Goal: Transaction & Acquisition: Purchase product/service

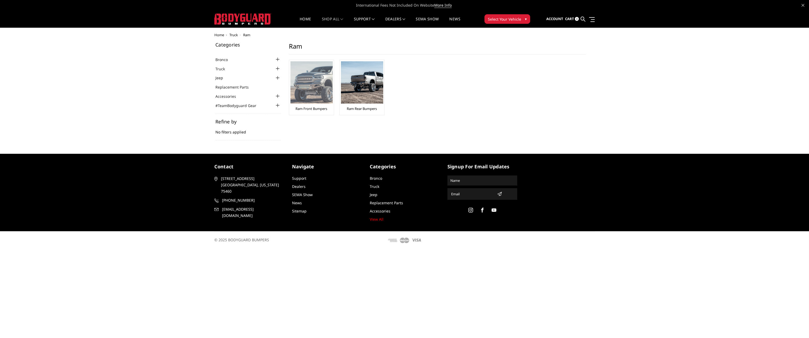
click at [315, 107] on link "Ram Front Bumpers" at bounding box center [312, 108] width 32 height 5
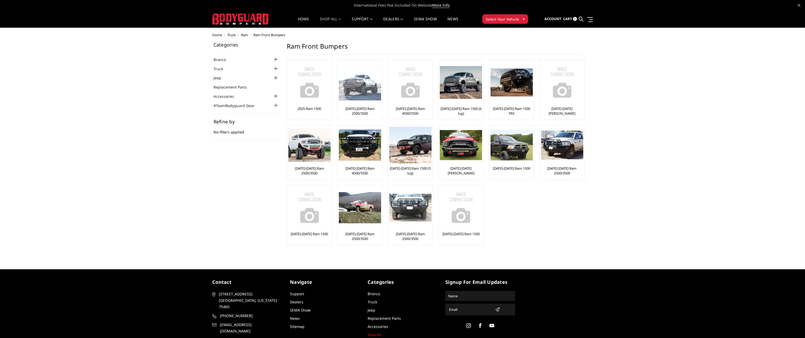
click at [368, 90] on img at bounding box center [360, 83] width 42 height 36
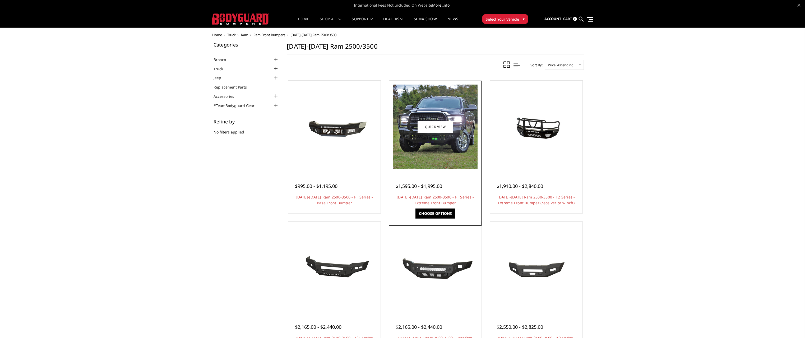
click at [429, 143] on img at bounding box center [435, 127] width 85 height 85
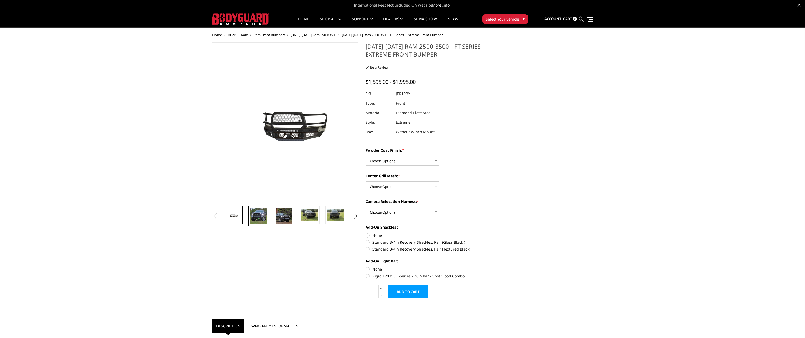
click at [259, 216] on img at bounding box center [258, 216] width 17 height 17
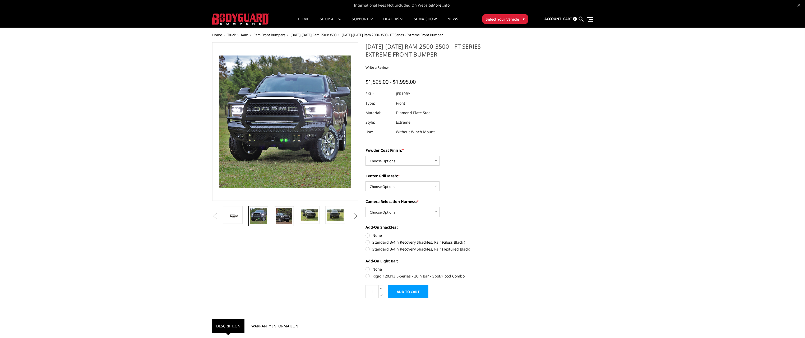
click at [286, 214] on img at bounding box center [284, 216] width 17 height 17
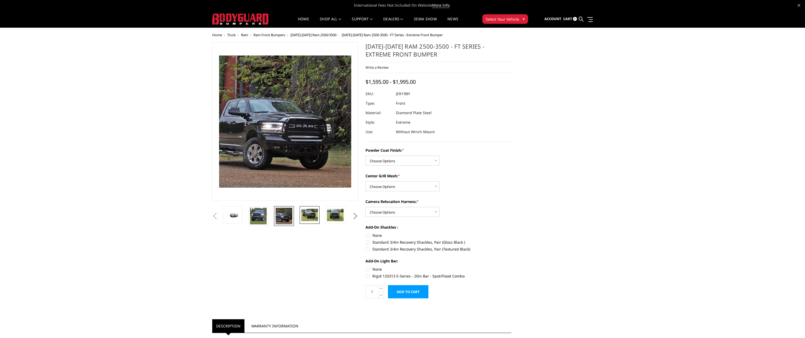
click at [310, 216] on img at bounding box center [309, 215] width 17 height 12
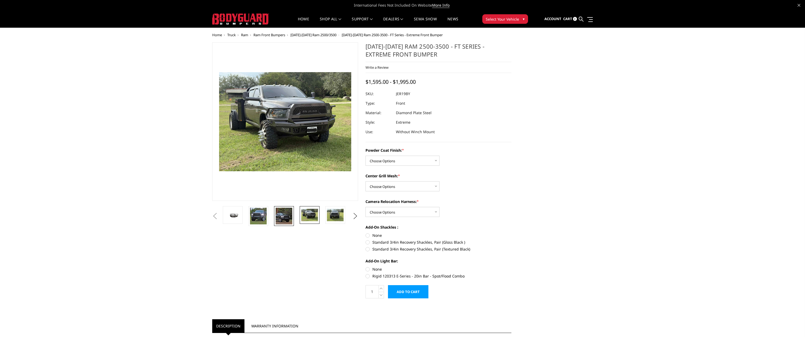
click at [282, 218] on img at bounding box center [284, 216] width 17 height 17
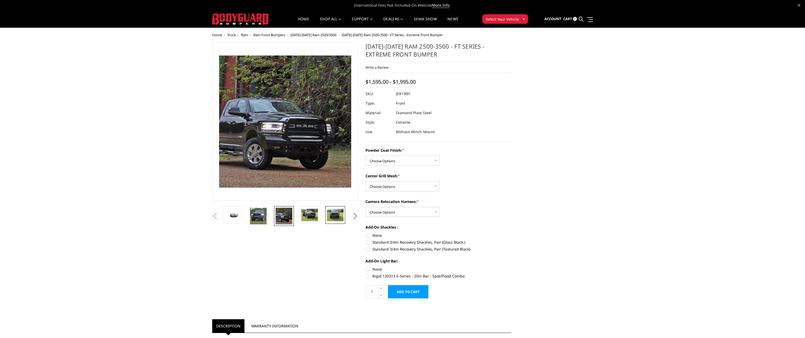
click at [337, 215] on img at bounding box center [335, 215] width 17 height 12
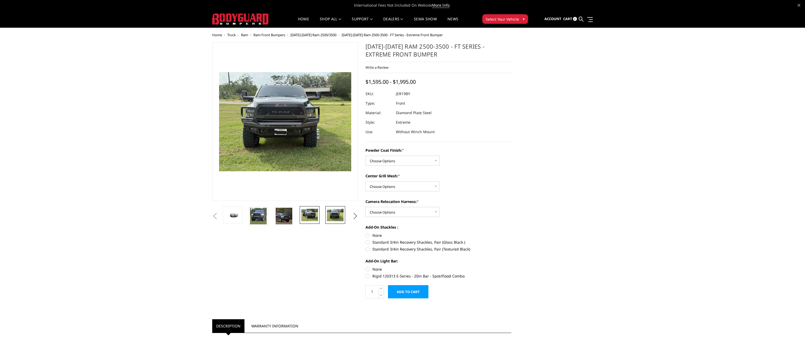
click at [307, 215] on img at bounding box center [309, 215] width 17 height 12
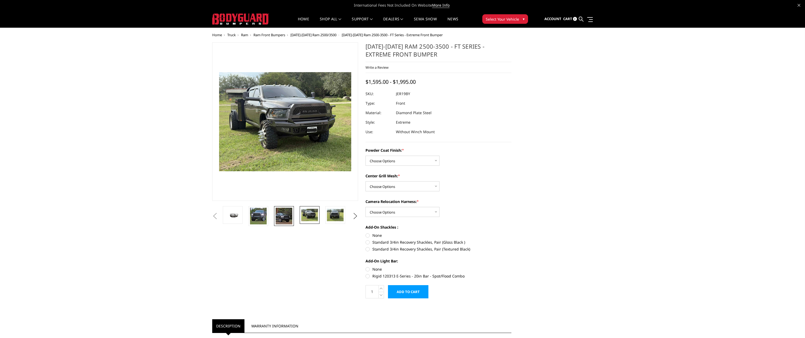
click at [286, 216] on img at bounding box center [284, 216] width 17 height 17
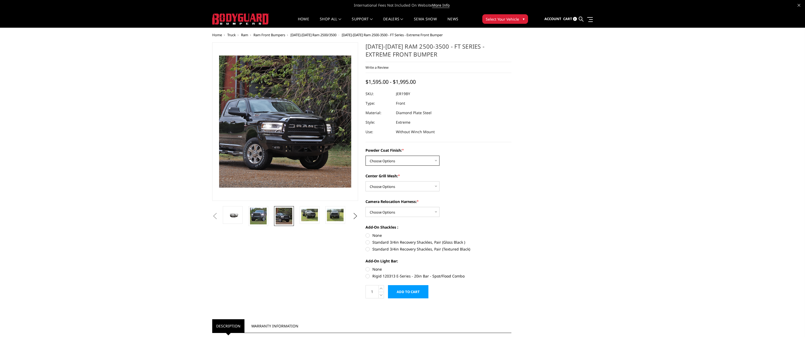
click at [427, 162] on select "Choose Options Bare Metal Gloss Black Powder Coat Textured Black Powder Coat" at bounding box center [403, 161] width 74 height 10
select select "3214"
click at [366, 156] on select "Choose Options Bare Metal Gloss Black Powder Coat Textured Black Powder Coat" at bounding box center [403, 161] width 74 height 10
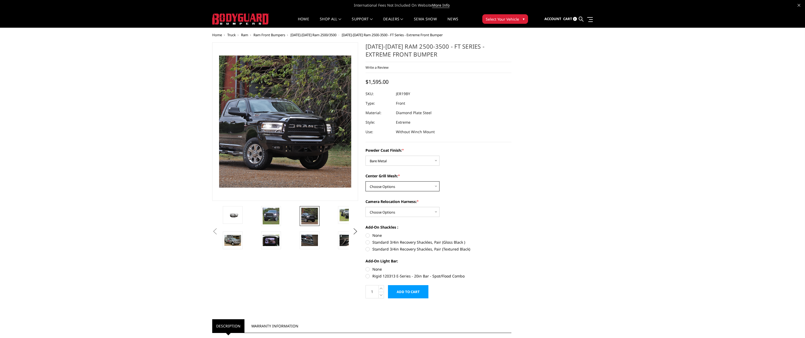
click at [408, 186] on select "Choose Options WITH Expanded Metal in Center Grill WITHOUT Expanded Metal in Ce…" at bounding box center [403, 186] width 74 height 10
click at [311, 217] on img at bounding box center [309, 216] width 17 height 17
click at [348, 217] on img at bounding box center [348, 215] width 17 height 12
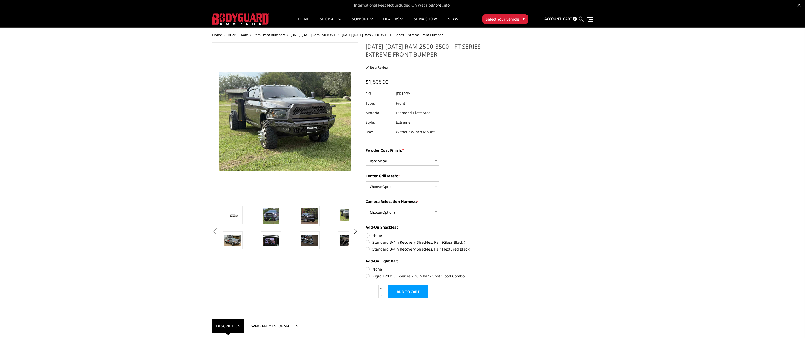
click at [271, 216] on img at bounding box center [271, 216] width 17 height 17
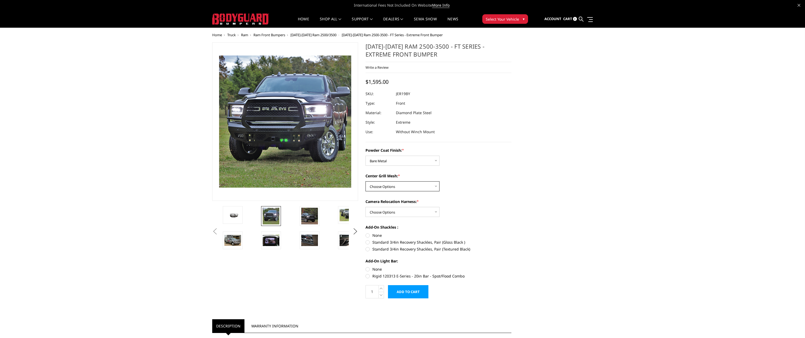
click at [431, 189] on select "Choose Options WITH Expanded Metal in Center Grill WITHOUT Expanded Metal in Ce…" at bounding box center [403, 186] width 74 height 10
select select "3217"
click at [366, 181] on select "Choose Options WITH Expanded Metal in Center Grill WITHOUT Expanded Metal in Ce…" at bounding box center [403, 186] width 74 height 10
click at [430, 213] on select "Choose Options WITH Camera Relocation Harness WITHOUT Camera Relocation Harness" at bounding box center [403, 212] width 74 height 10
select select "3219"
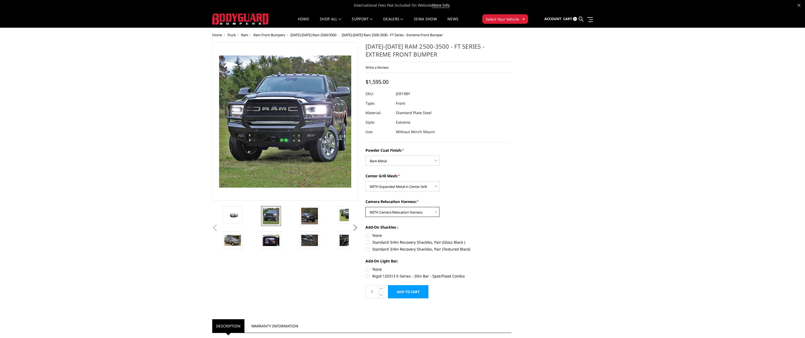
click at [366, 207] on select "Choose Options WITH Camera Relocation Harness WITHOUT Camera Relocation Harness" at bounding box center [403, 212] width 74 height 10
click at [368, 243] on label "Standard 3/4in Recovery Shackles, Pair (Gloss Black )" at bounding box center [439, 243] width 146 height 6
click at [512, 233] on input "Standard 3/4in Recovery Shackles, Pair (Gloss Black )" at bounding box center [512, 233] width 0 height 0
radio input "true"
click at [368, 249] on label "Standard 3/4in Recovery Shackles, Pair (Textured Black)" at bounding box center [439, 249] width 146 height 6
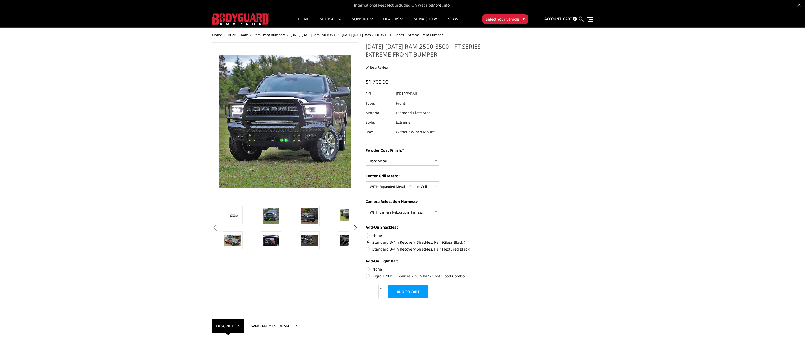
click at [512, 240] on input "Standard 3/4in Recovery Shackles, Pair (Textured Black)" at bounding box center [512, 240] width 0 height 0
radio input "true"
click at [367, 243] on label "Standard 3/4in Recovery Shackles, Pair (Gloss Black )" at bounding box center [439, 243] width 146 height 6
click at [512, 233] on input "Standard 3/4in Recovery Shackles, Pair (Gloss Black )" at bounding box center [512, 233] width 0 height 0
radio input "true"
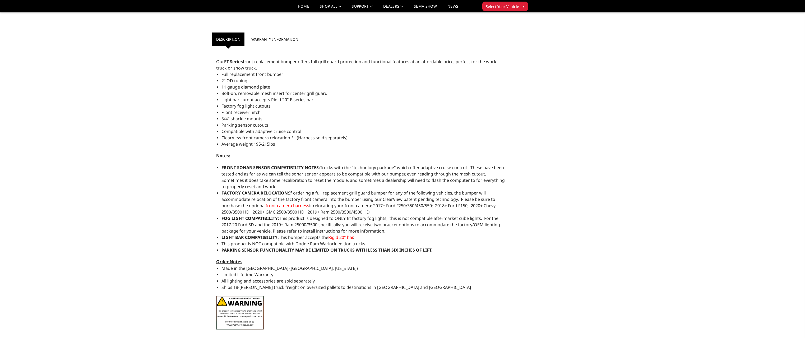
scroll to position [291, 0]
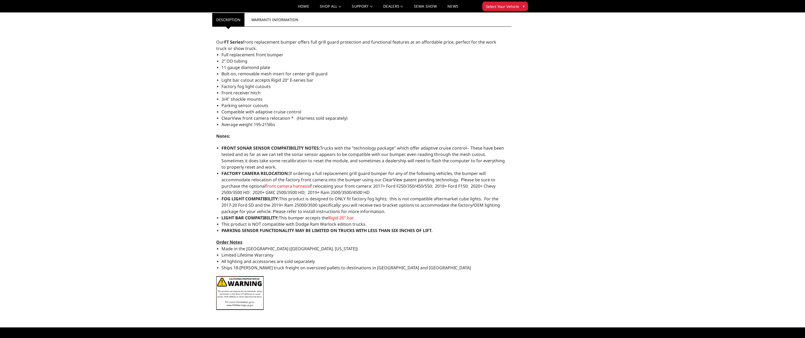
click at [344, 217] on span "Rigid 20" bar" at bounding box center [340, 218] width 25 height 6
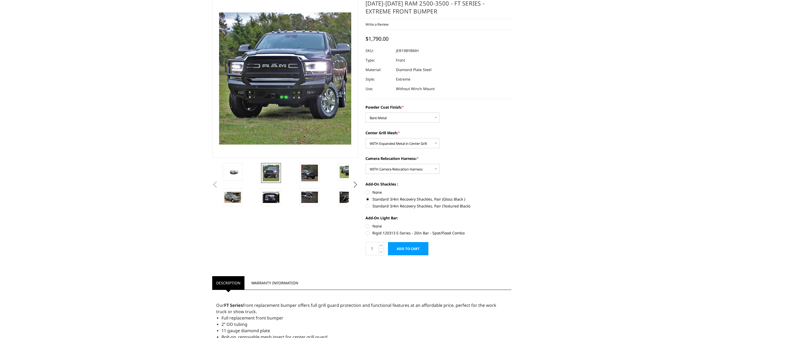
scroll to position [0, 0]
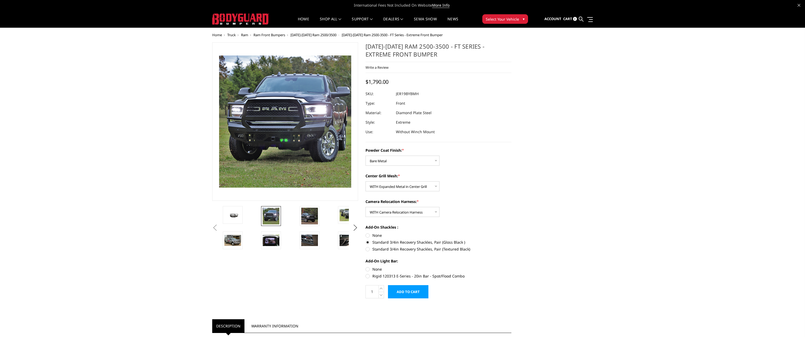
click at [367, 277] on label "Rigid 120313 E-Series - 20in Bar - Spot/Flood Combo" at bounding box center [439, 276] width 146 height 6
click at [512, 267] on input "Rigid 120313 E-Series - 20in Bar - Spot/Flood Combo" at bounding box center [512, 267] width 0 height 0
radio input "true"
click at [367, 269] on label "None" at bounding box center [439, 270] width 146 height 6
click at [366, 267] on input "None" at bounding box center [366, 267] width 0 height 0
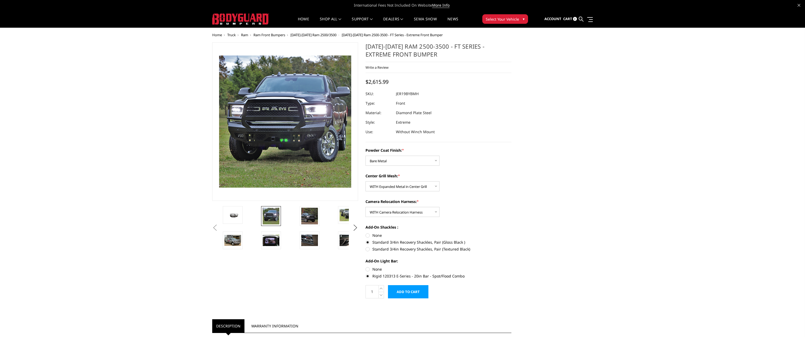
radio input "true"
click at [345, 214] on img at bounding box center [348, 215] width 17 height 12
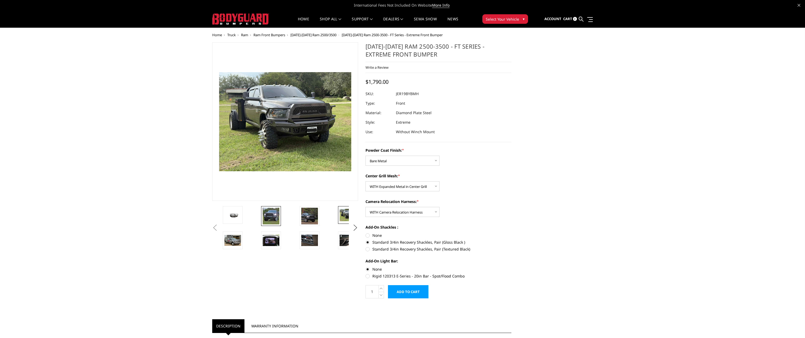
click at [273, 215] on img at bounding box center [271, 216] width 17 height 17
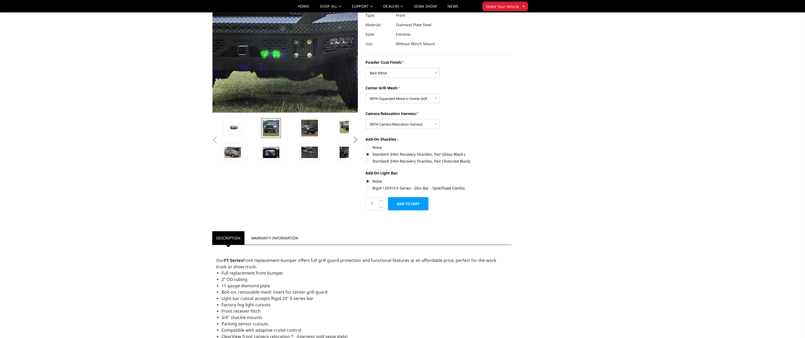
scroll to position [79, 0]
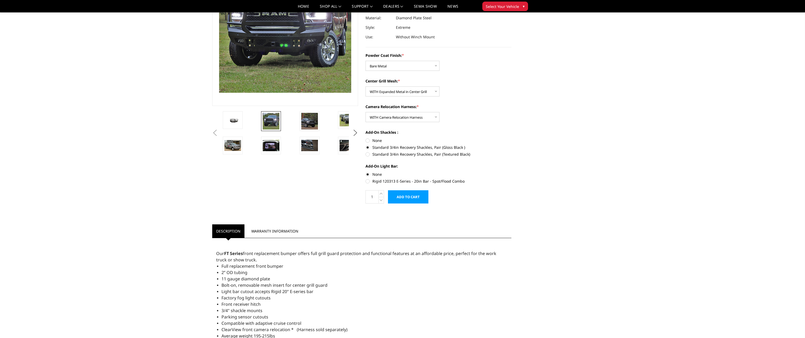
click at [366, 180] on label "Rigid 120313 E-Series - 20in Bar - Spot/Flood Combo" at bounding box center [439, 181] width 146 height 6
click at [512, 172] on input "Rigid 120313 E-Series - 20in Bar - Spot/Flood Combo" at bounding box center [512, 172] width 0 height 0
radio input "true"
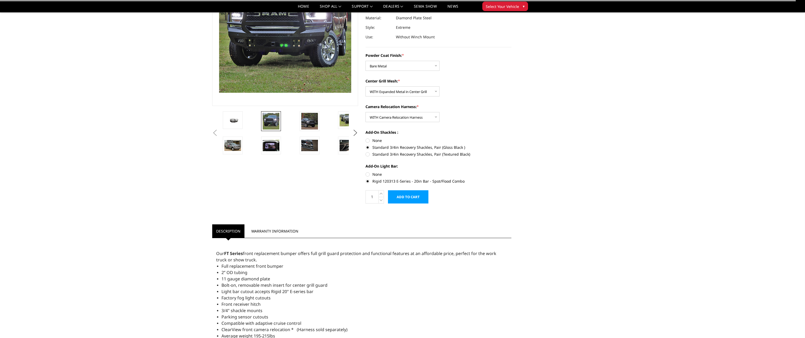
click at [410, 198] on input "Add to Cart" at bounding box center [408, 196] width 40 height 13
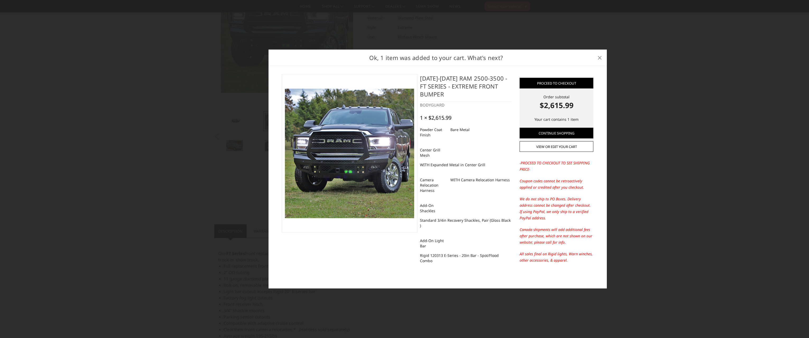
click at [600, 56] on span "×" at bounding box center [600, 57] width 5 height 11
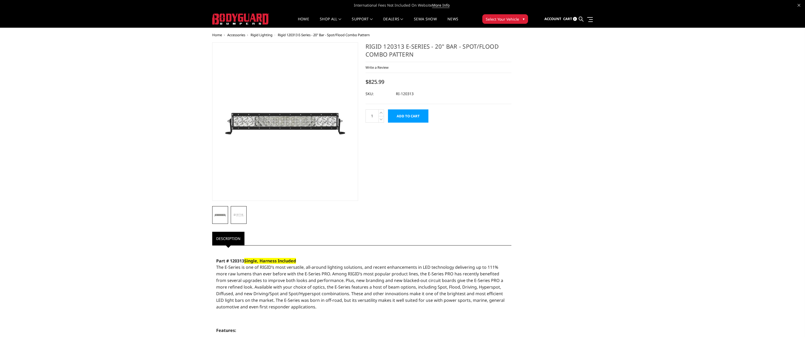
click at [238, 218] on img at bounding box center [238, 215] width 13 height 10
click at [218, 218] on img at bounding box center [220, 215] width 13 height 13
